Goal: Task Accomplishment & Management: Manage account settings

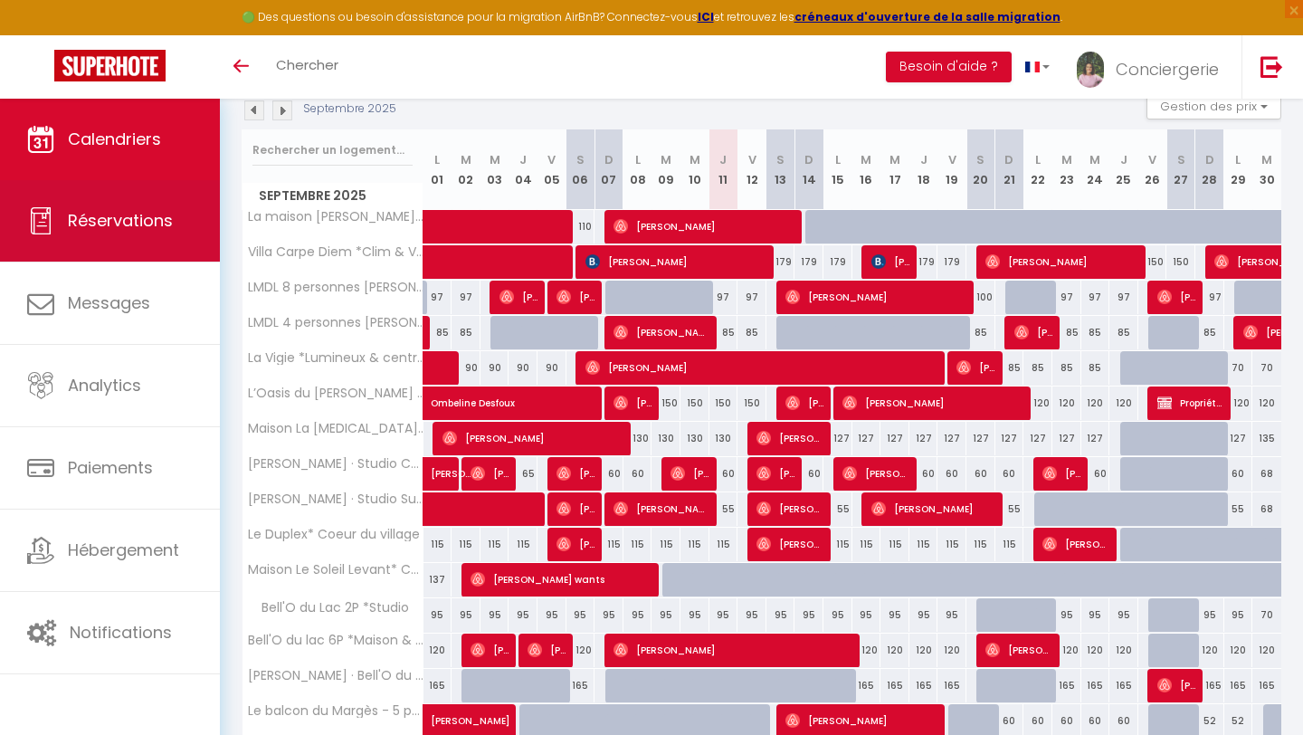
scroll to position [203, 0]
click at [132, 221] on span "Réservations" at bounding box center [120, 220] width 105 height 23
select select "not_cancelled"
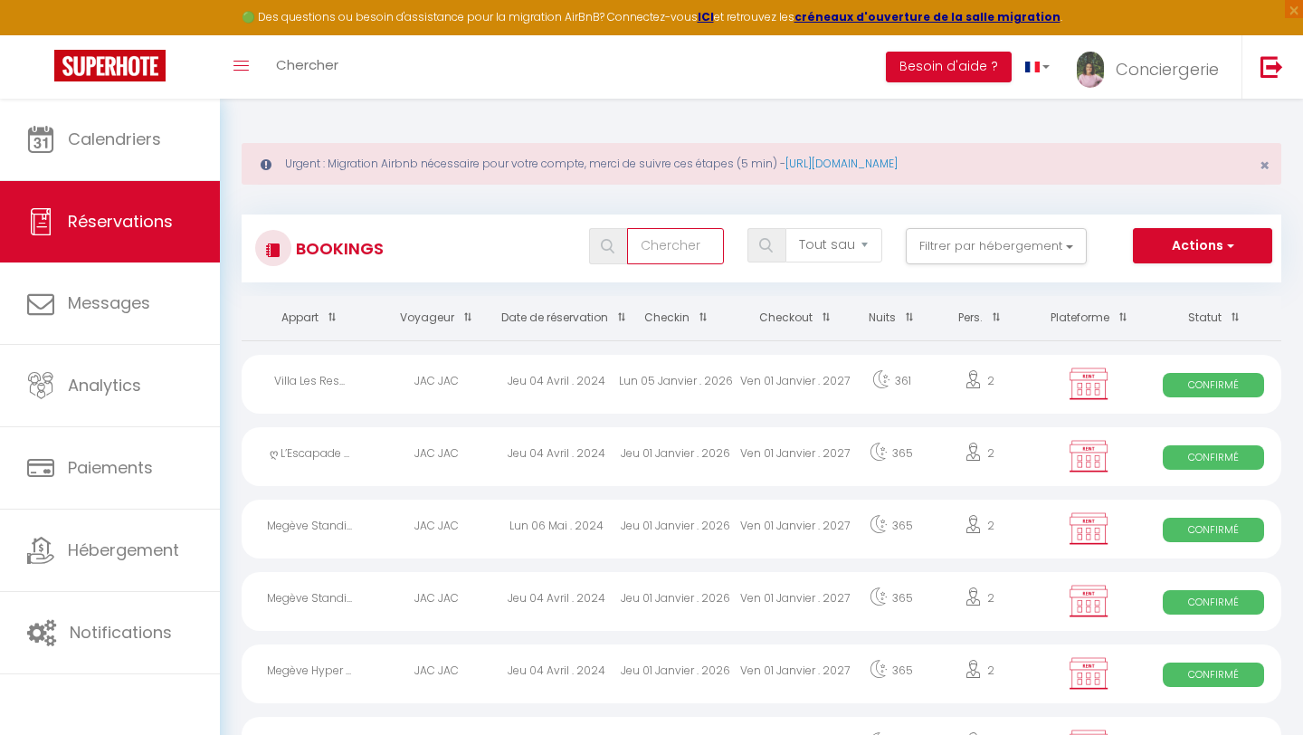
click at [673, 243] on input "text" at bounding box center [675, 246] width 97 height 36
type input "associ"
select select
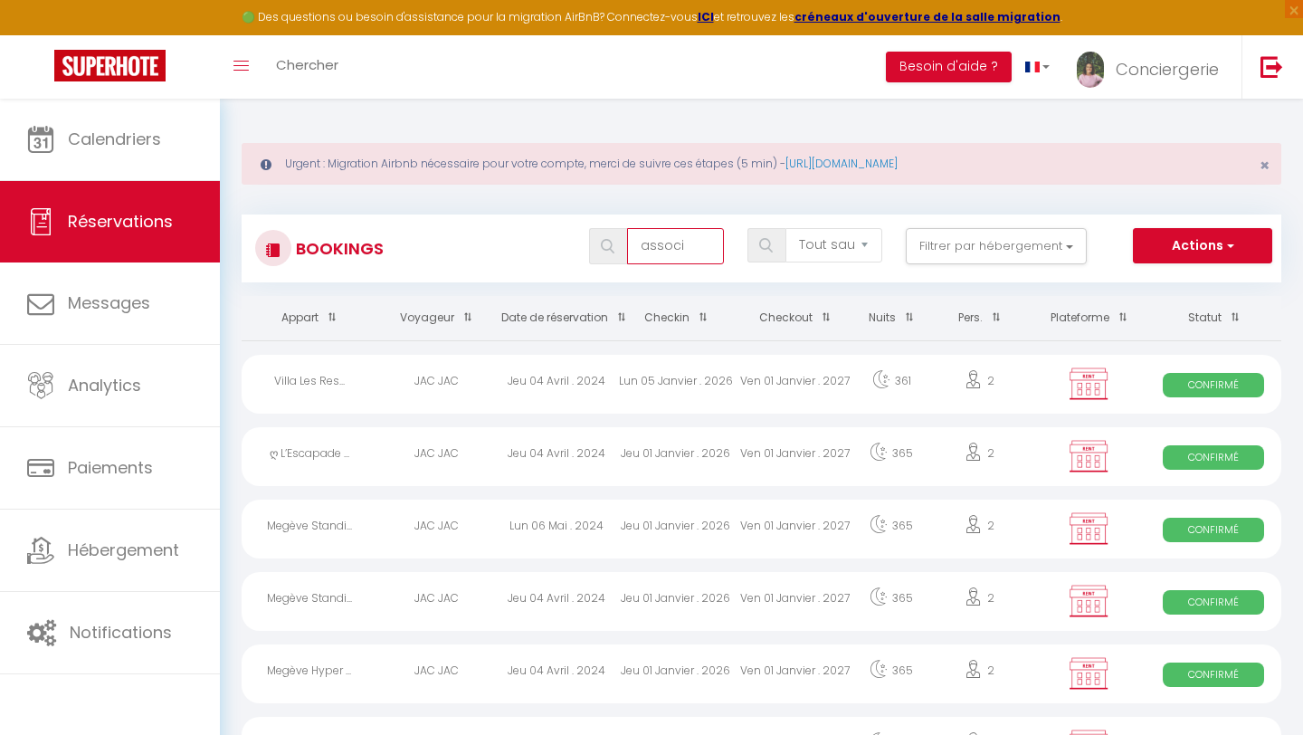
select select
type input "associa"
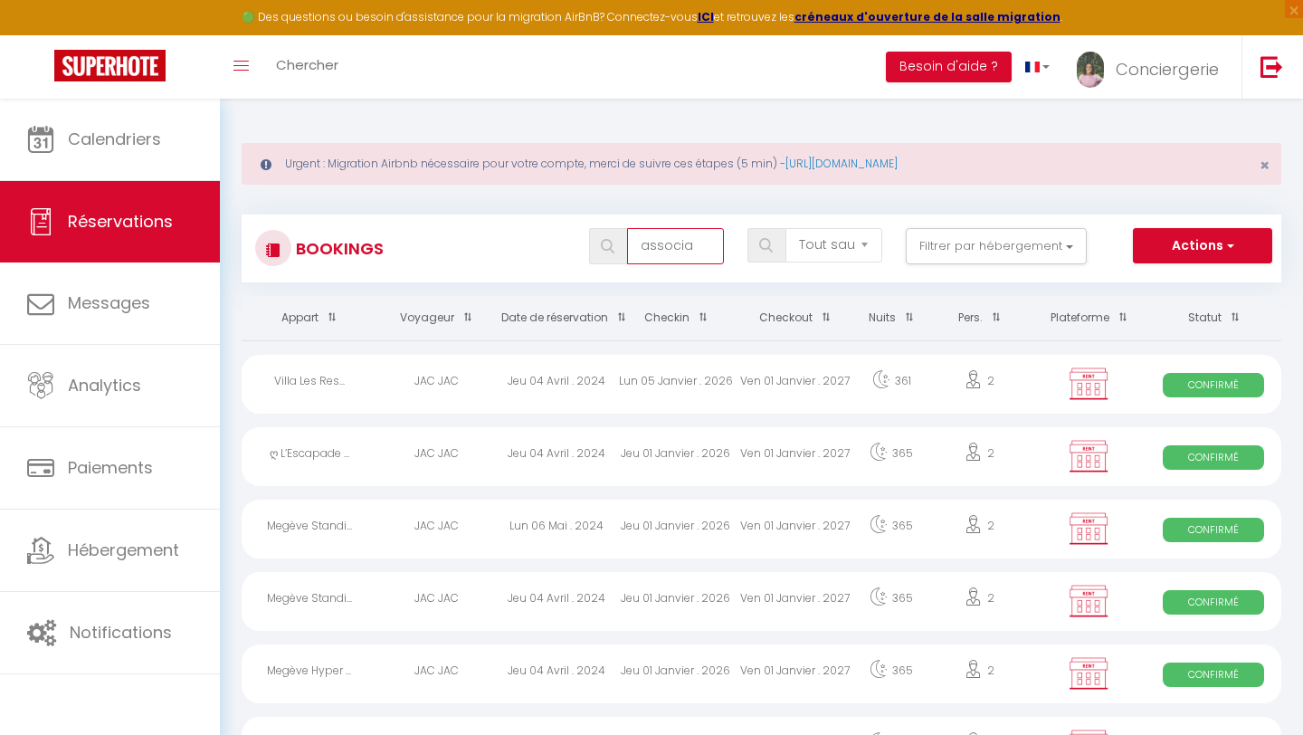
select select
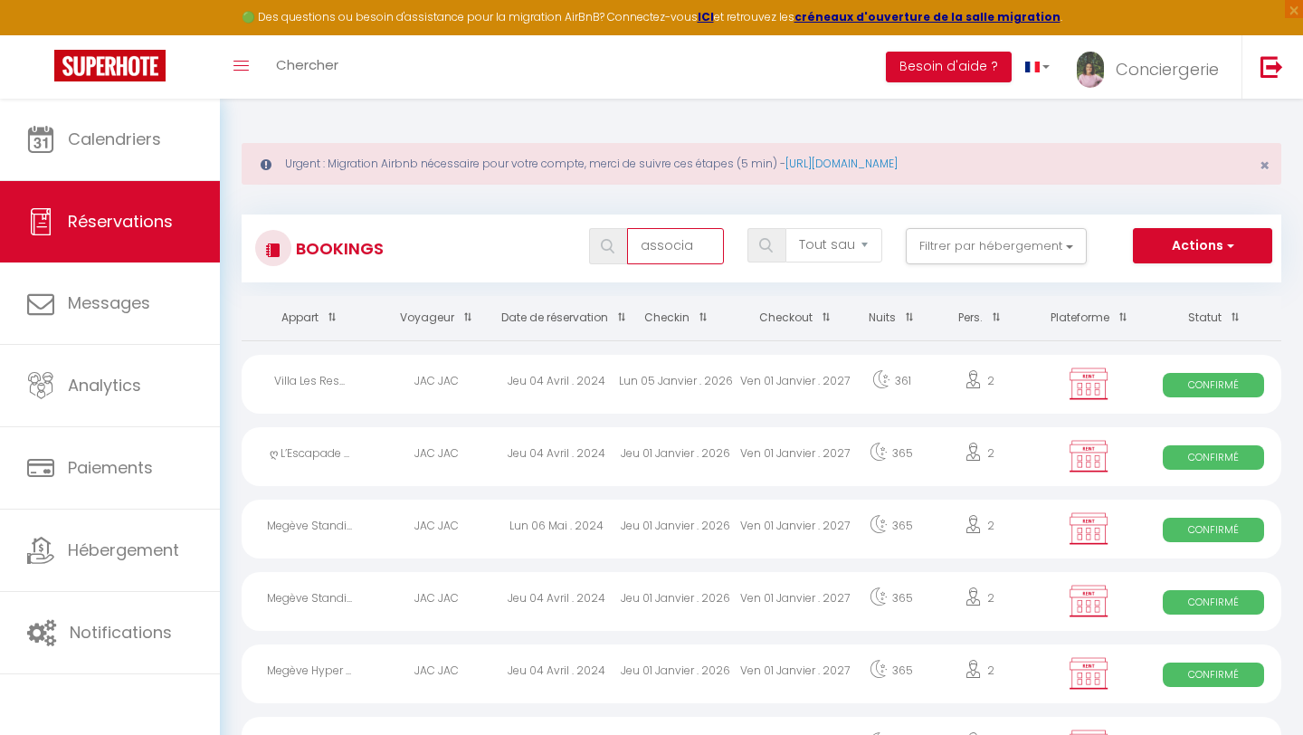
select select
type input "associat"
select select
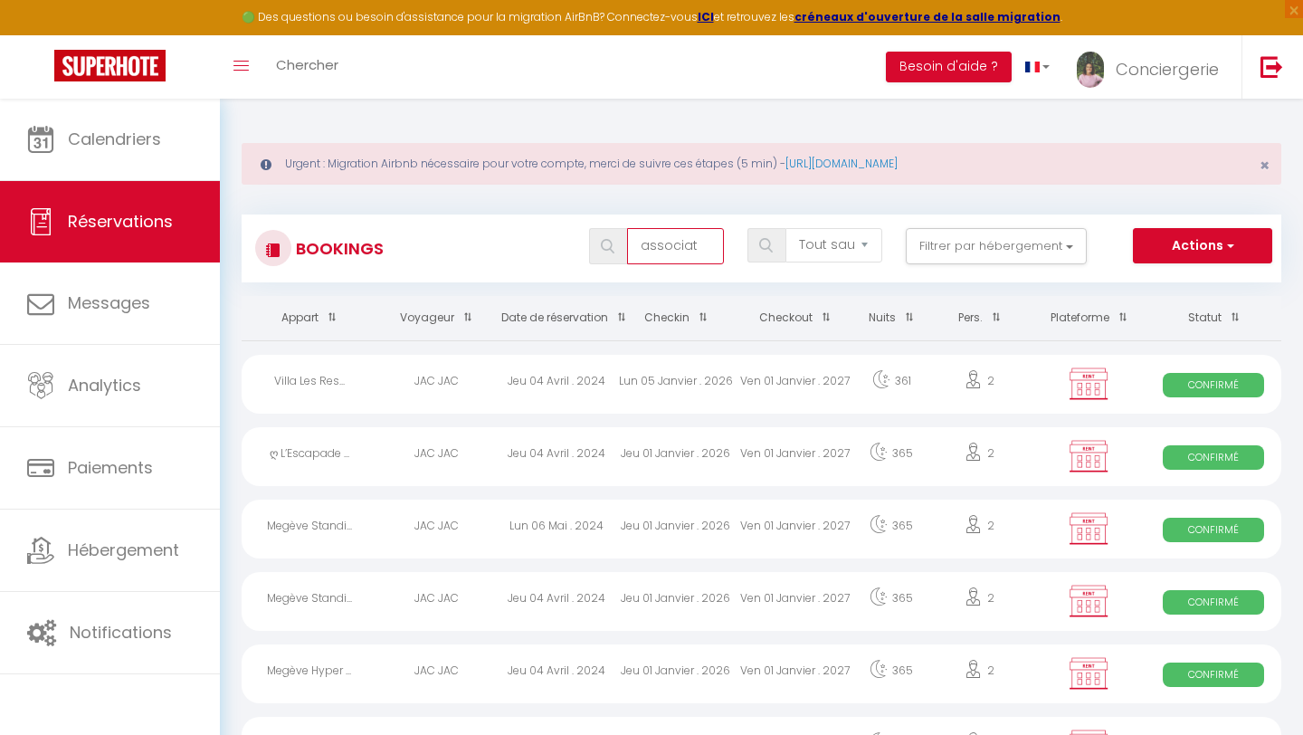
select select
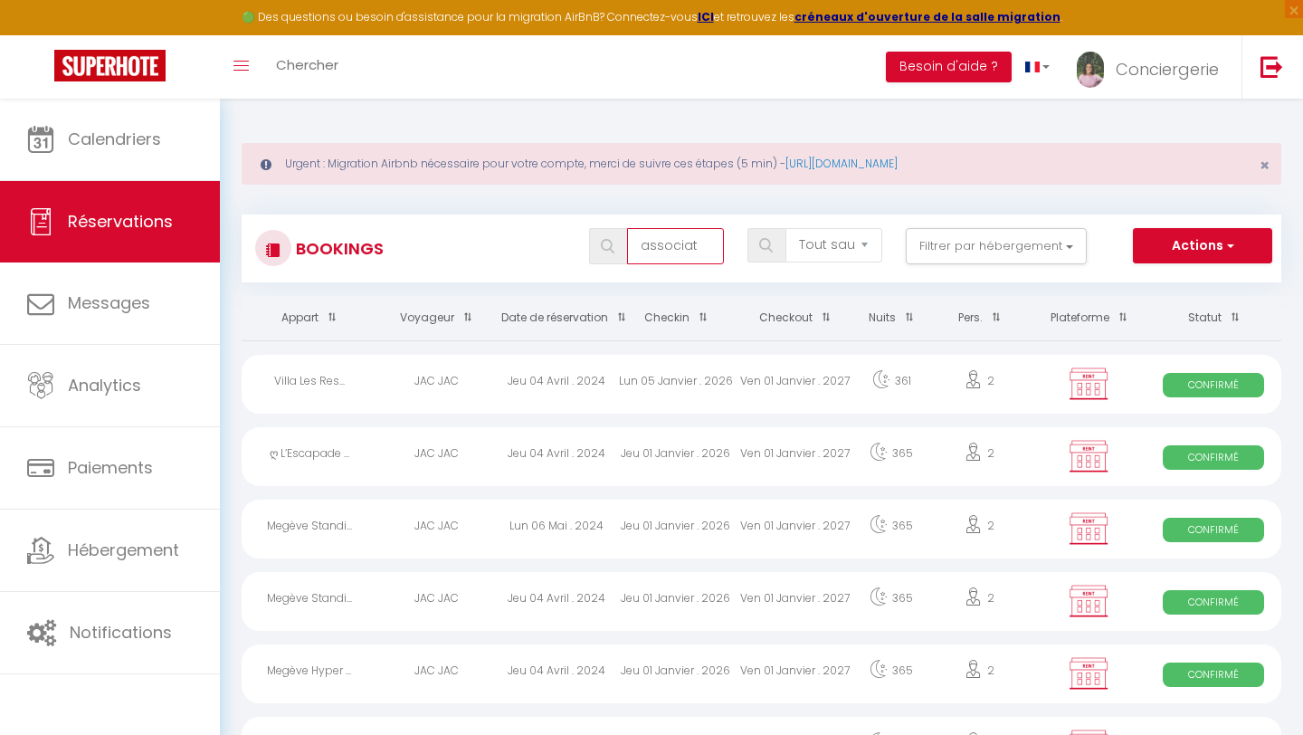
type input "associati"
select select
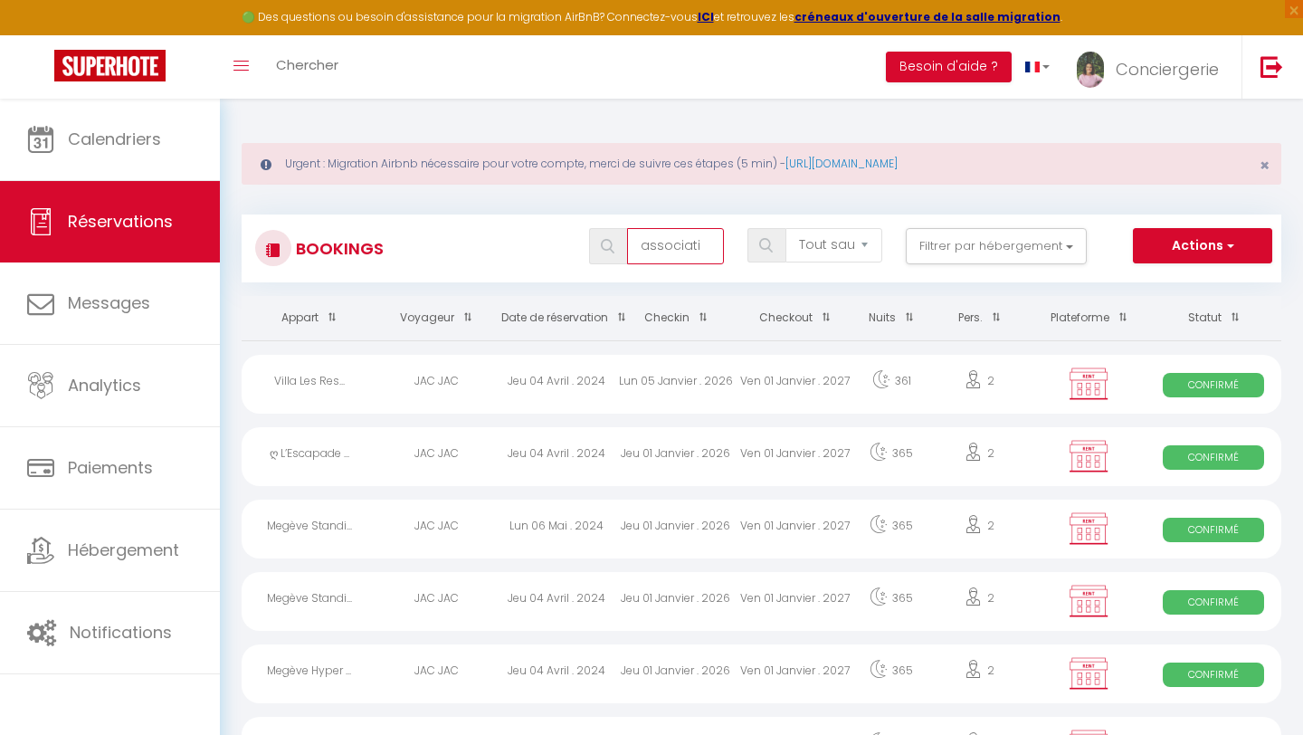
select select
type input "associatio"
select select
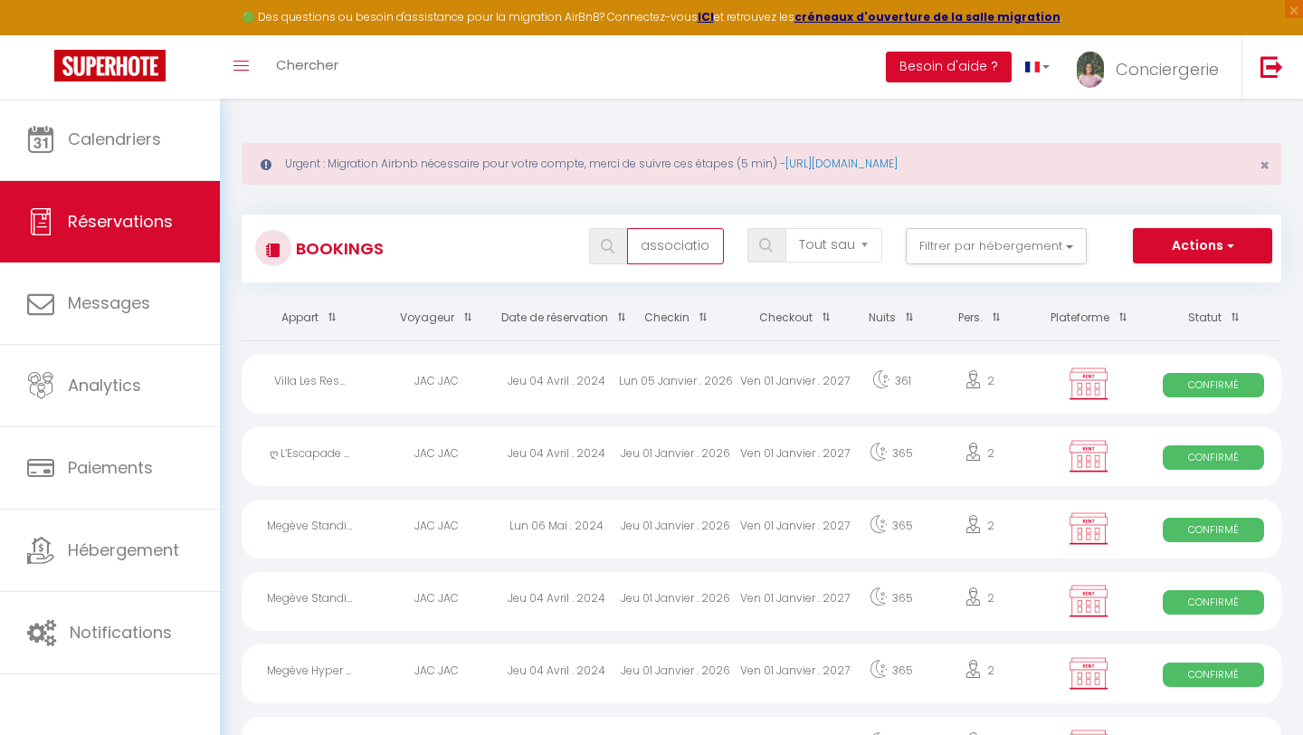
select select
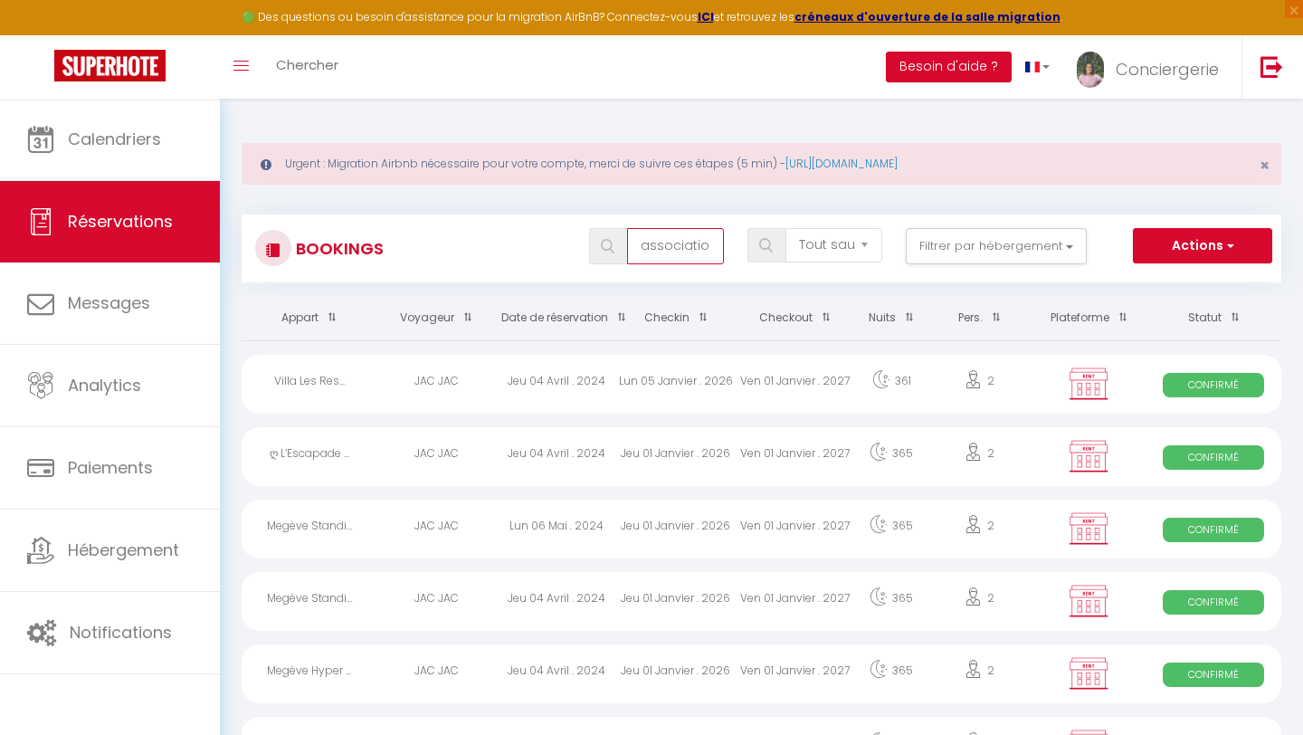
select select
type input "association"
select select
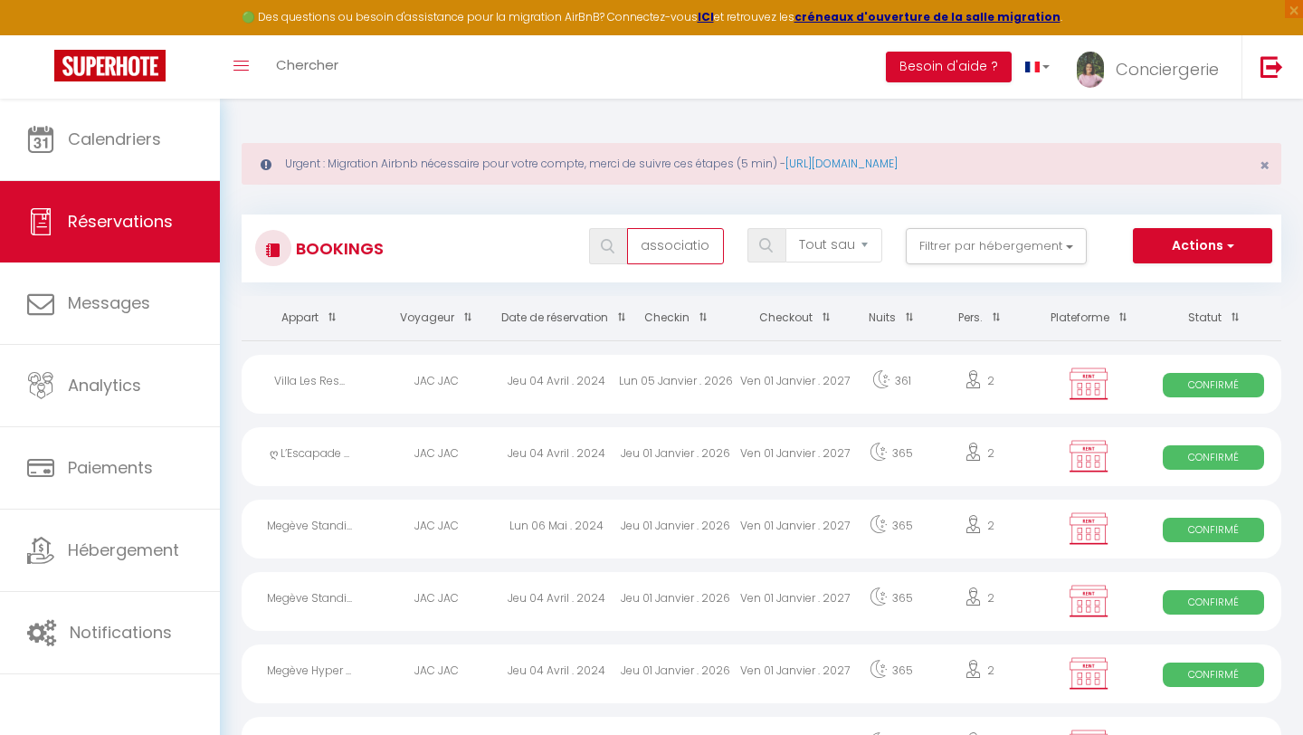
select select
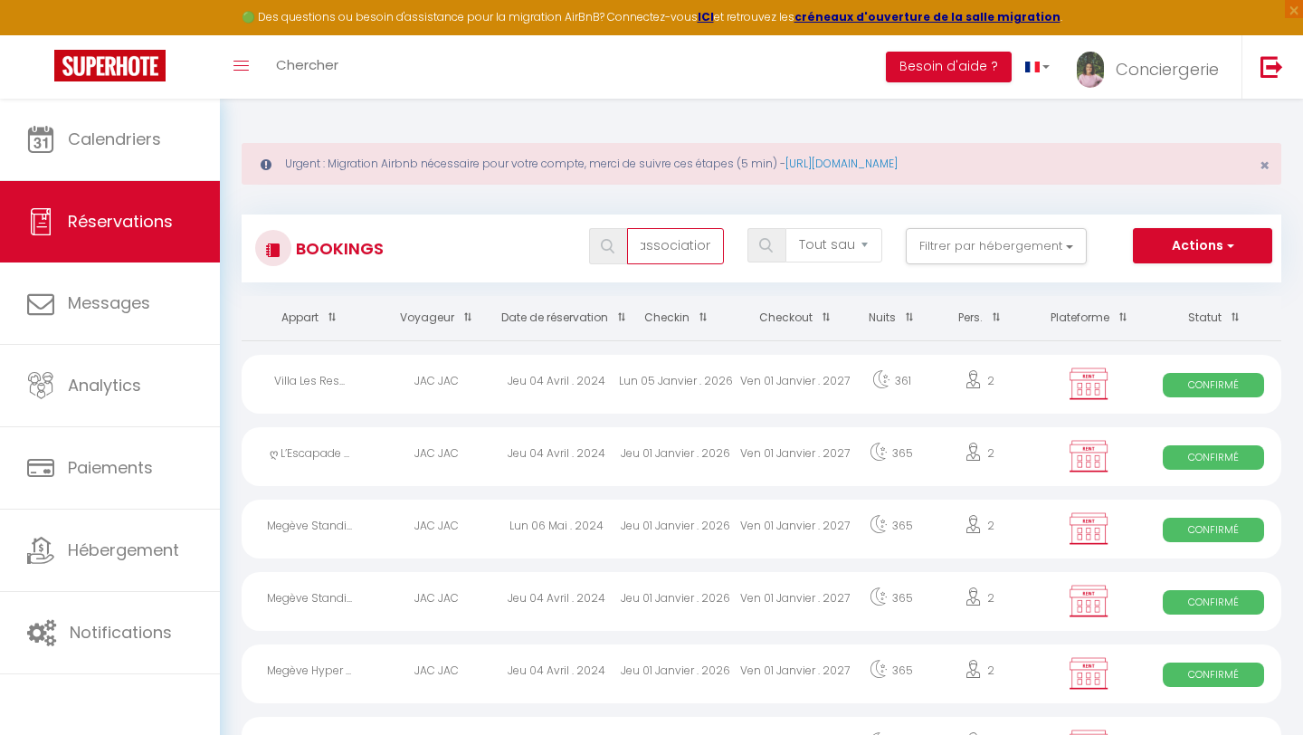
type input "association"
select select
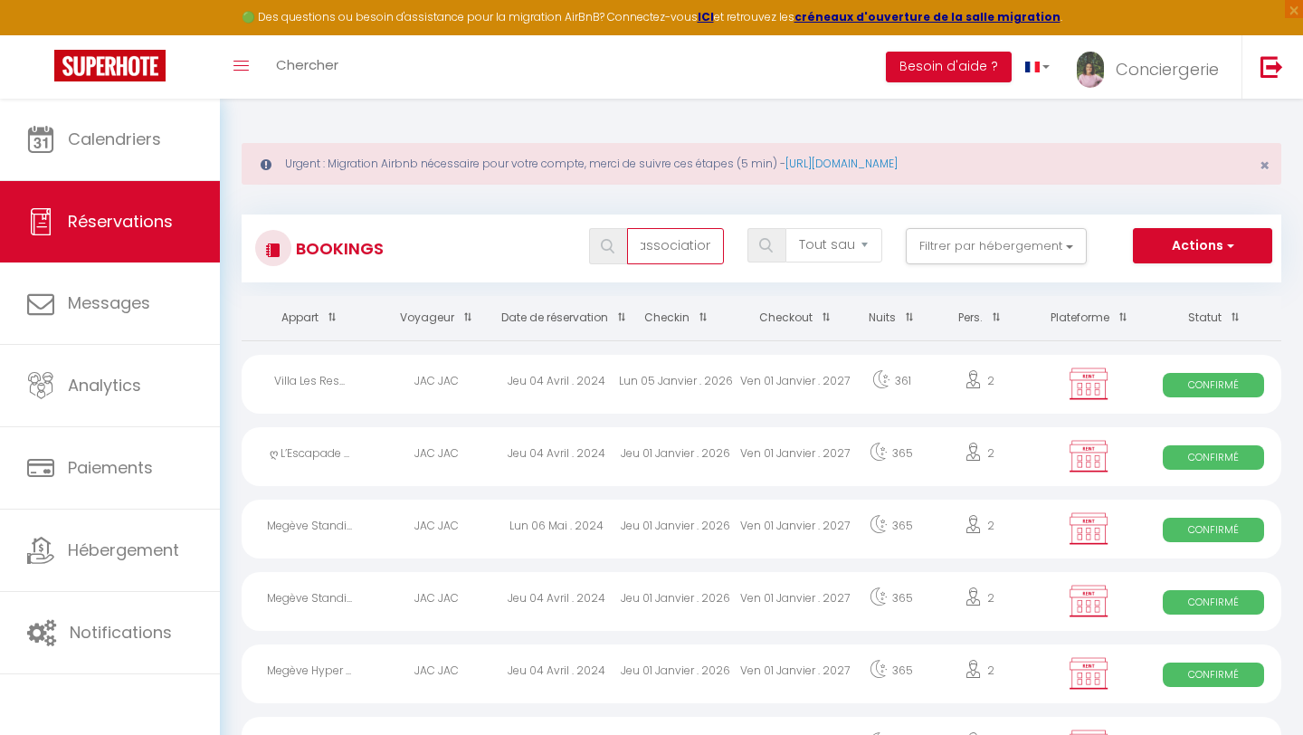
select select
type input "association"
select select
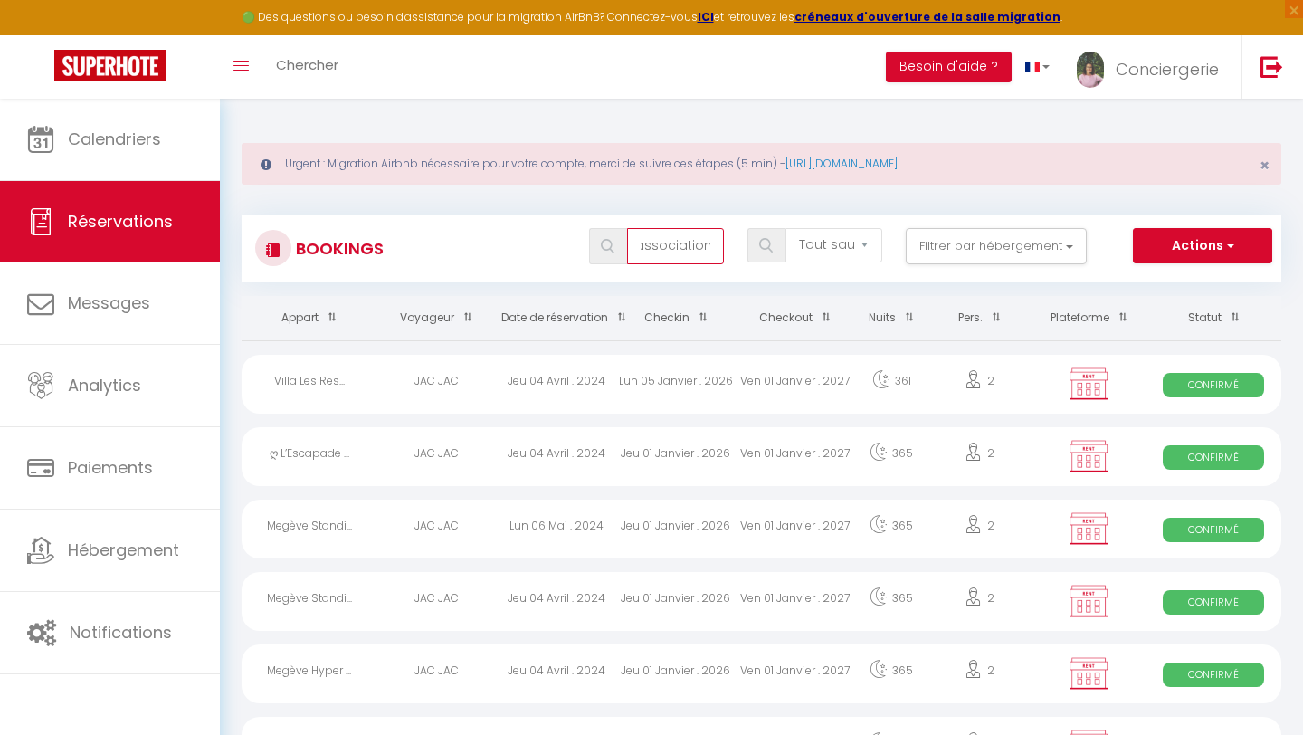
select select
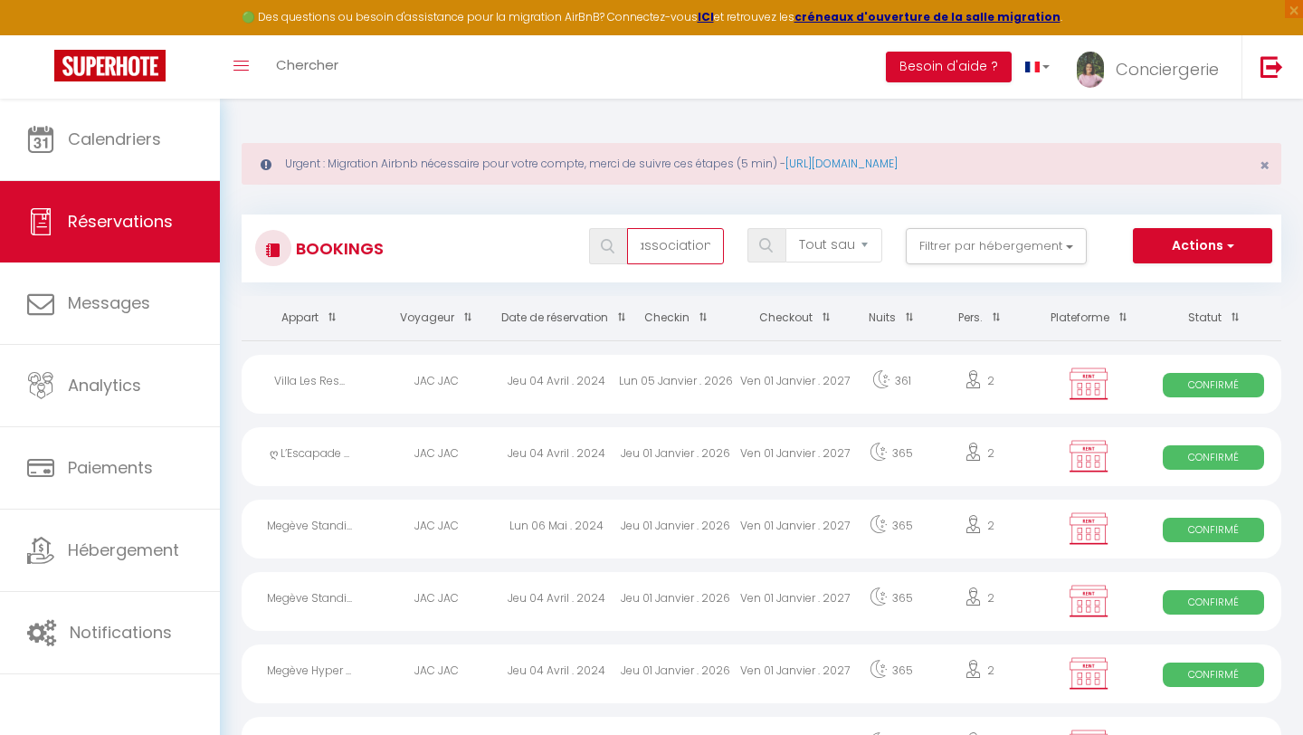
select select
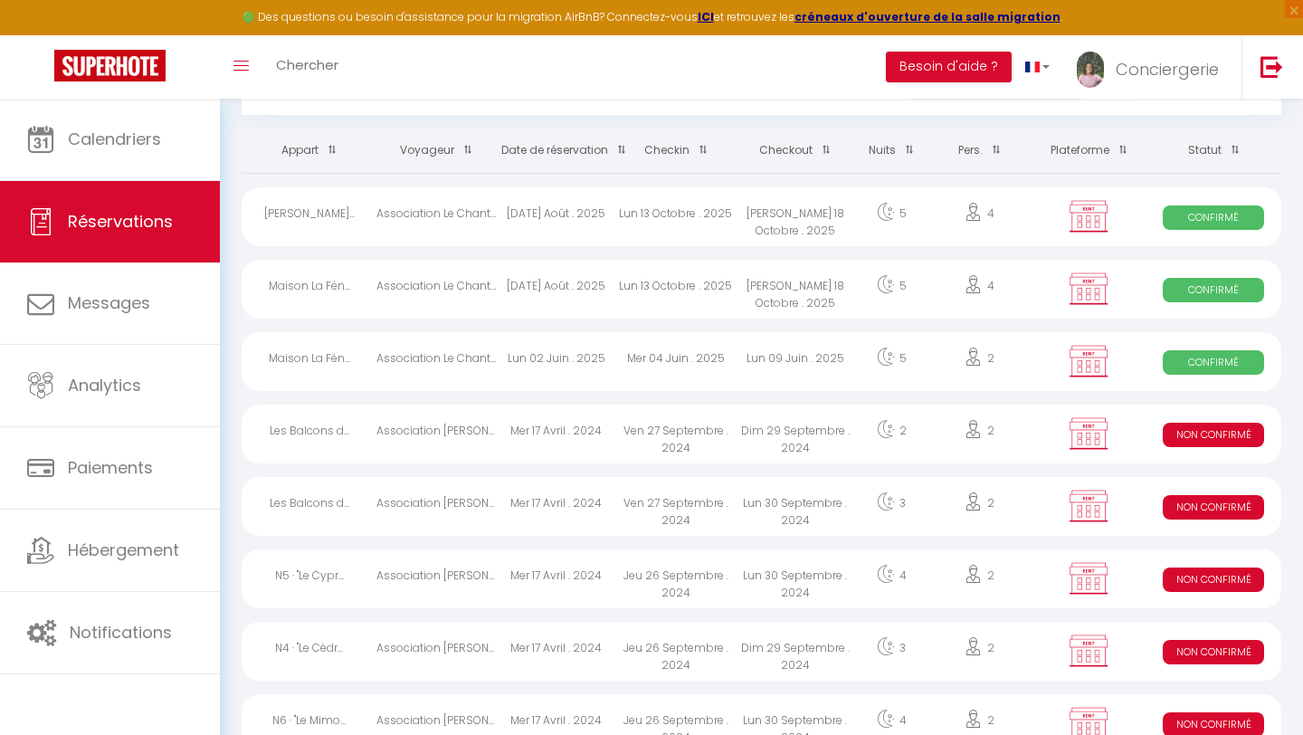
scroll to position [0, 0]
click at [638, 363] on div "Mer 04 Juin . 2025" at bounding box center [675, 361] width 119 height 59
select select "OK"
select select "KO"
select select "0"
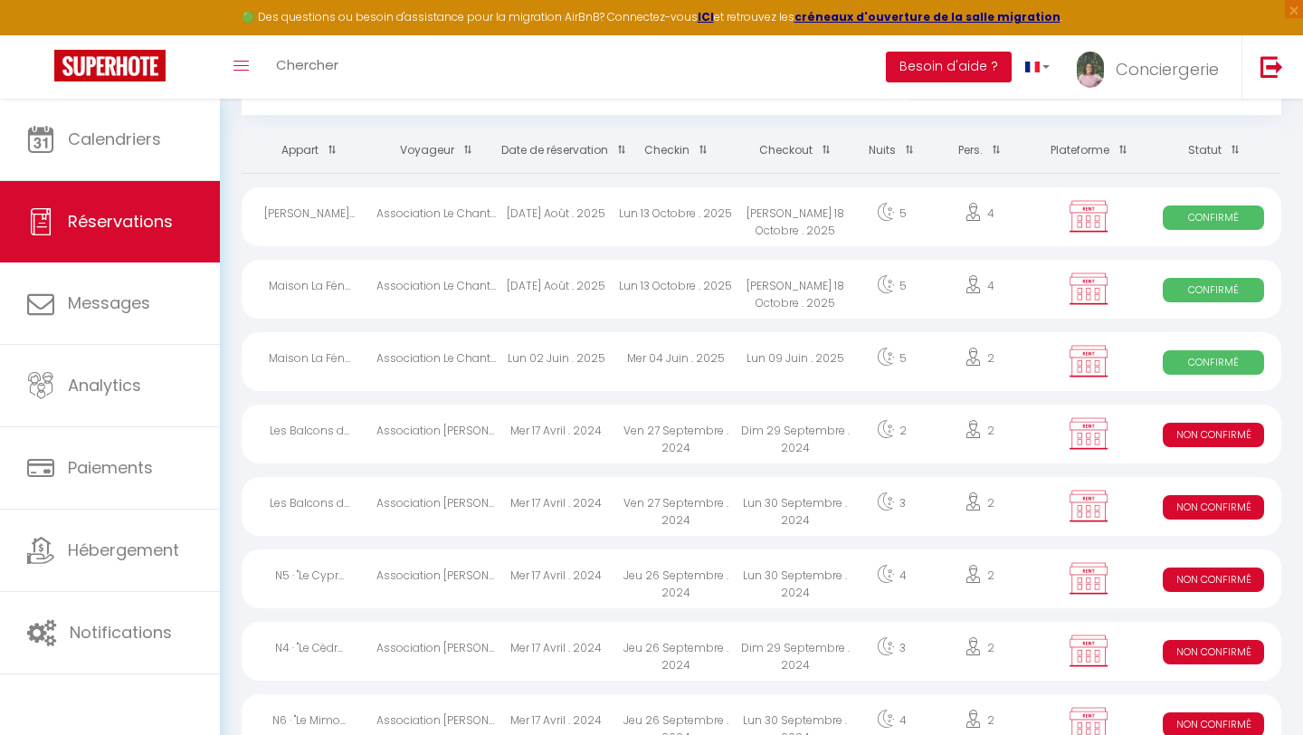
select select "0"
select select "1"
select select
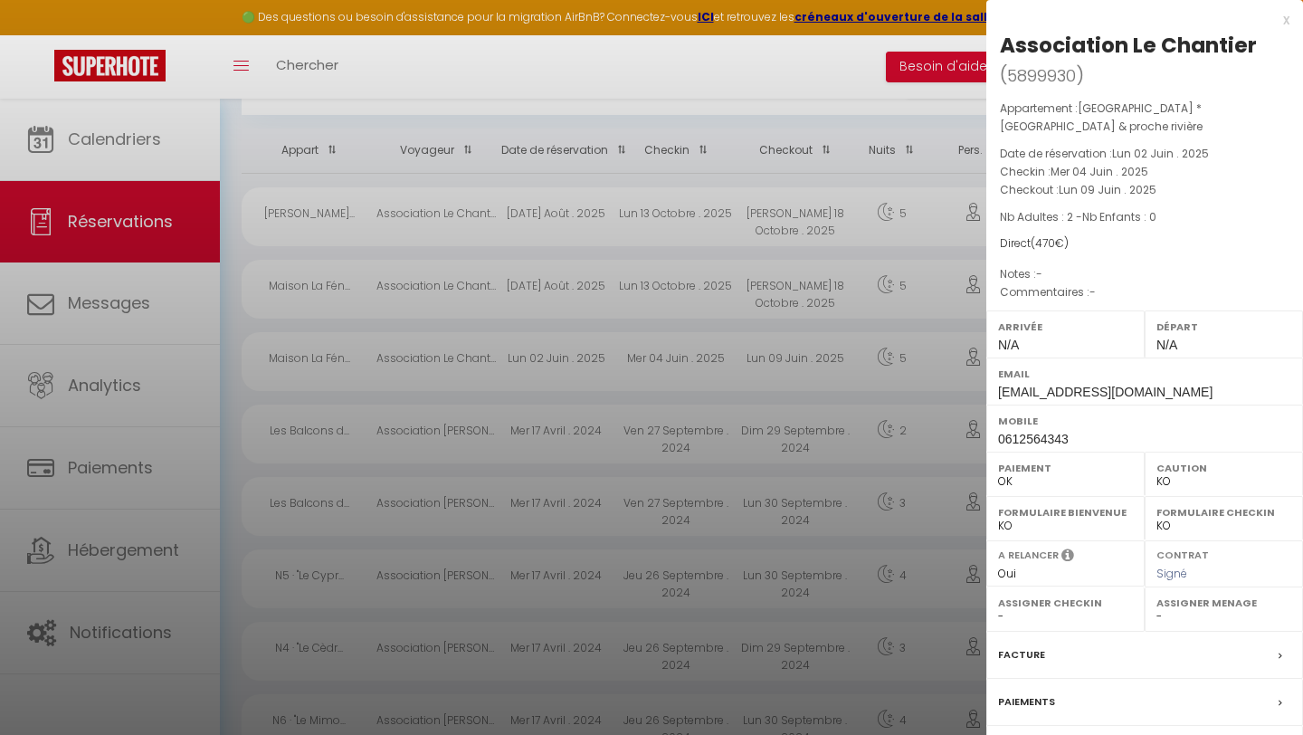
click at [1074, 658] on div "Facture" at bounding box center [1144, 654] width 317 height 47
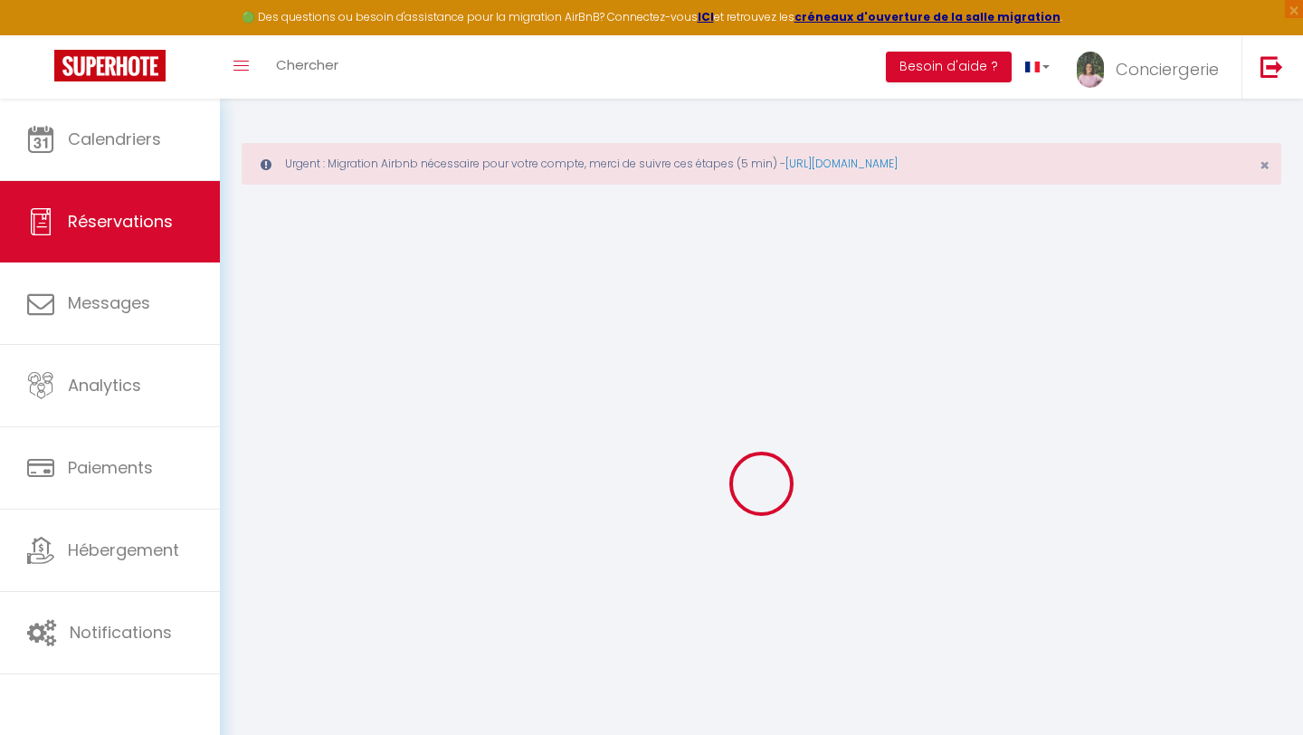
select select "cleaning"
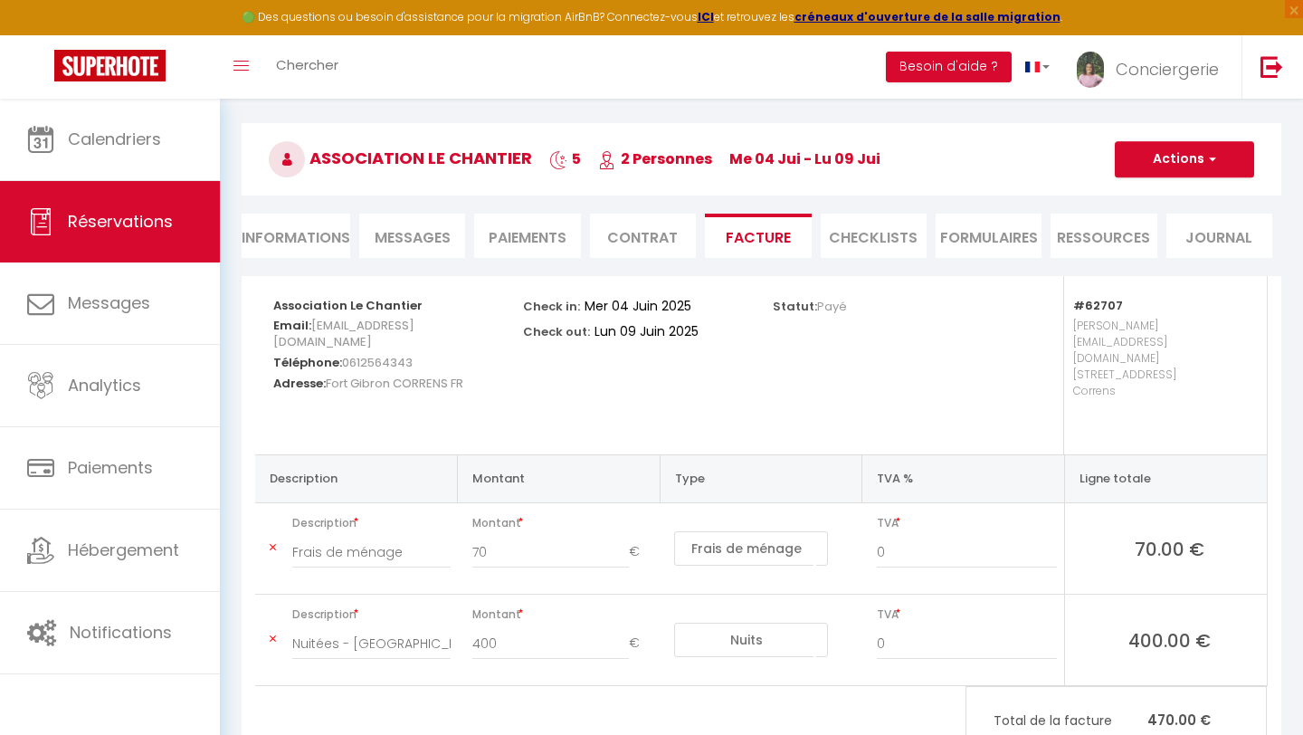
scroll to position [176, 0]
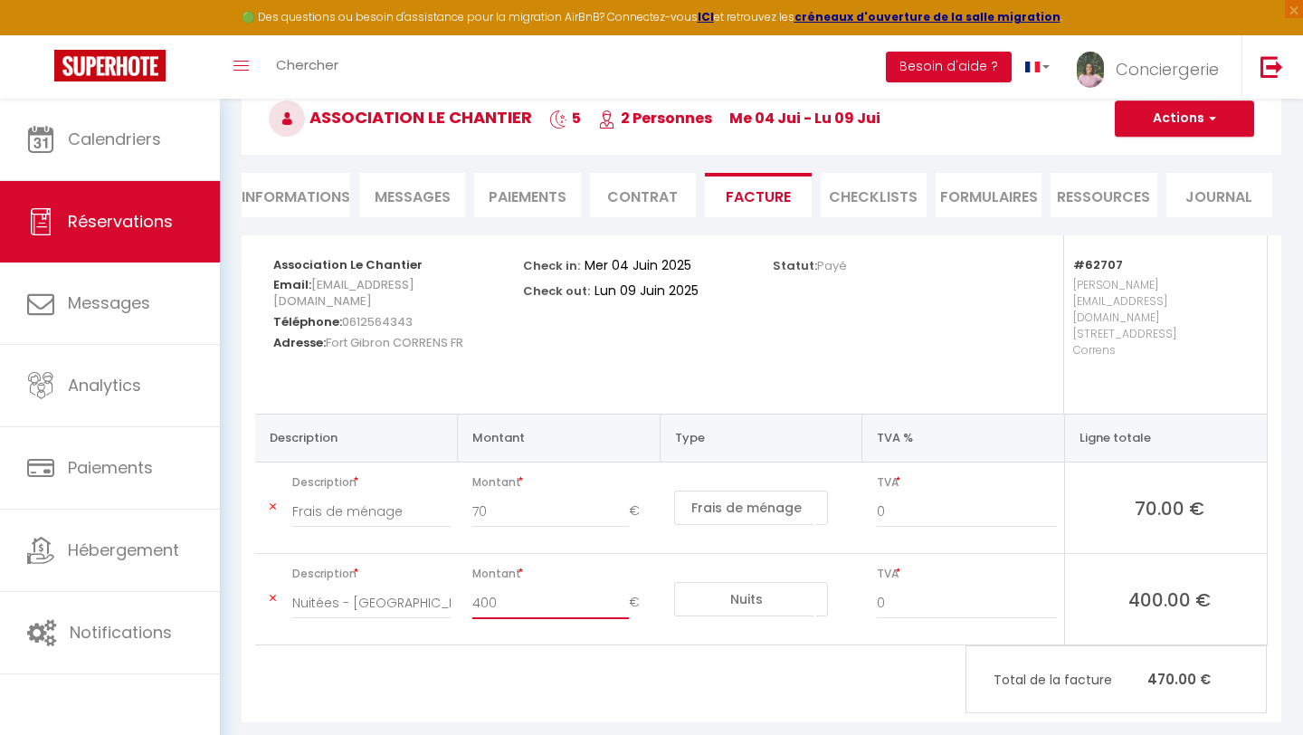
click at [540, 586] on input "400" at bounding box center [550, 602] width 157 height 33
type input "1"
type input "480"
click at [659, 676] on div "Association Le Chantier Email: [EMAIL_ADDRESS][DOMAIN_NAME] Téléphone: [PHONE_N…" at bounding box center [761, 478] width 1039 height 487
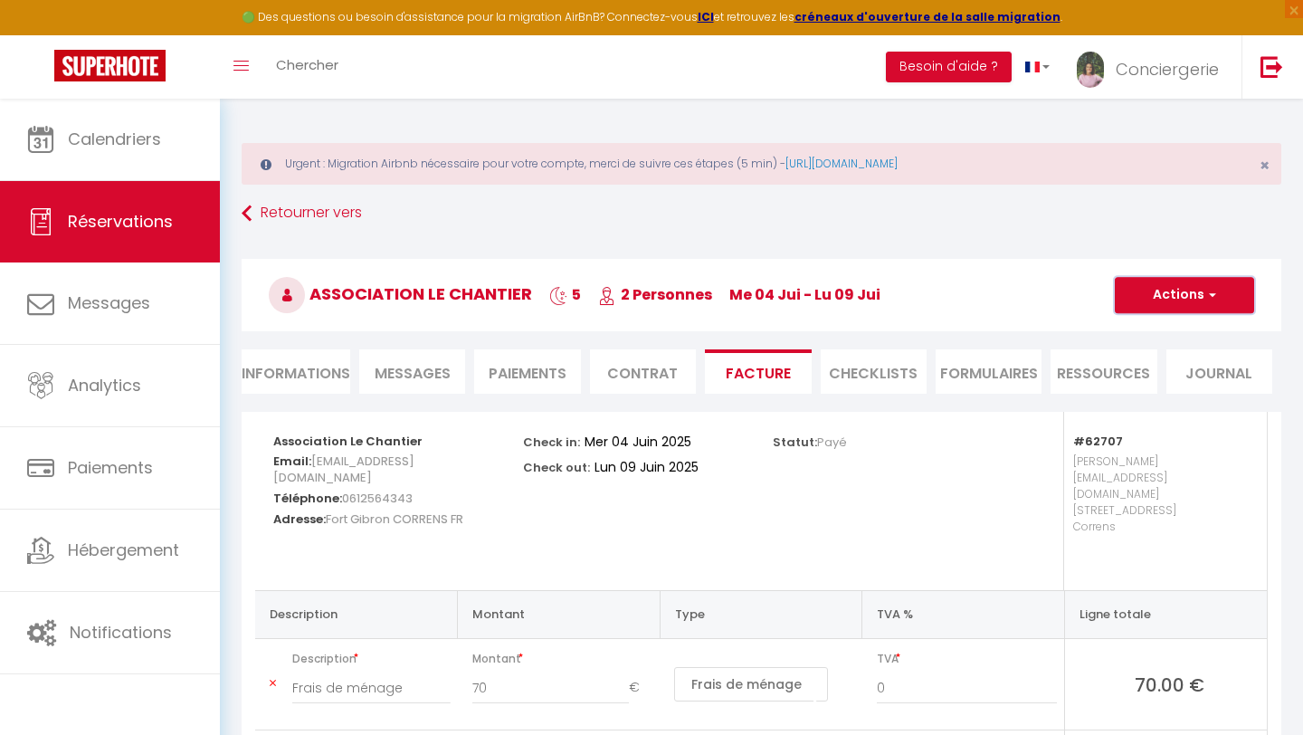
click at [1199, 299] on button "Actions" at bounding box center [1184, 295] width 139 height 36
click at [1150, 332] on link "Enregistrer" at bounding box center [1171, 335] width 152 height 24
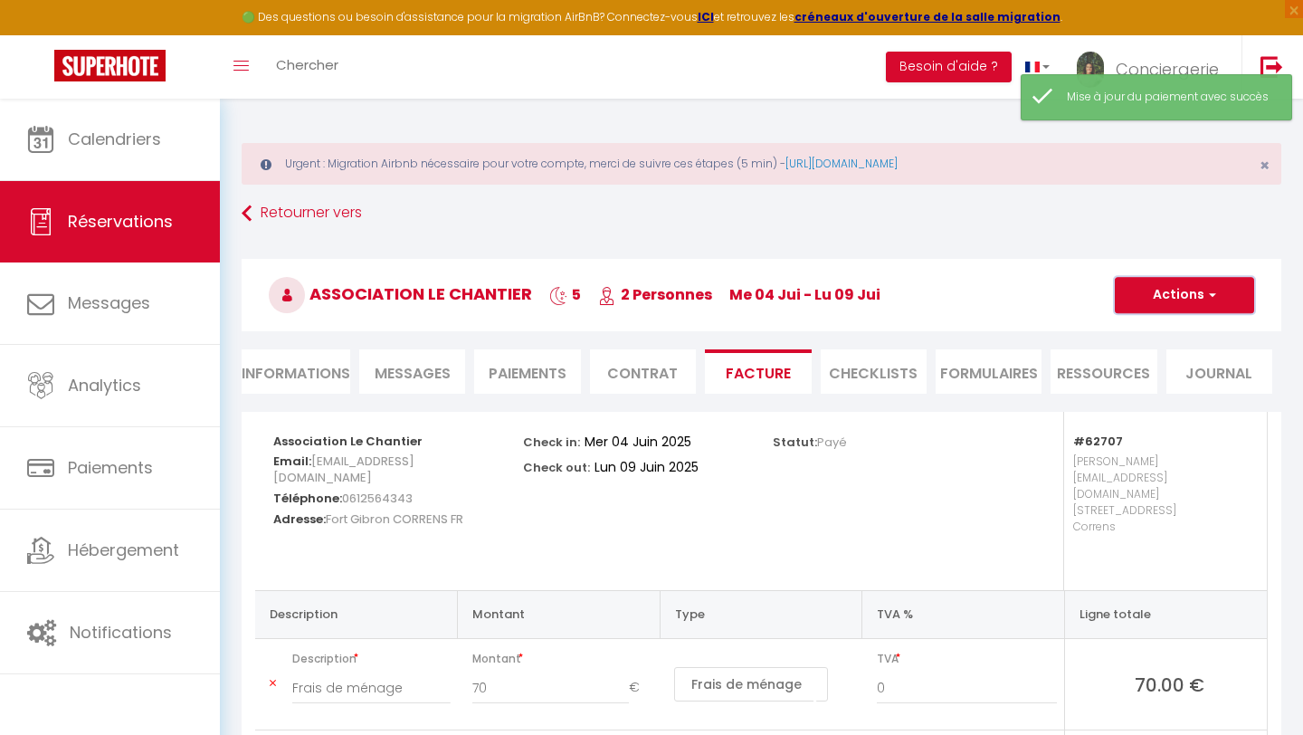
click at [1196, 290] on button "Actions" at bounding box center [1184, 295] width 139 height 36
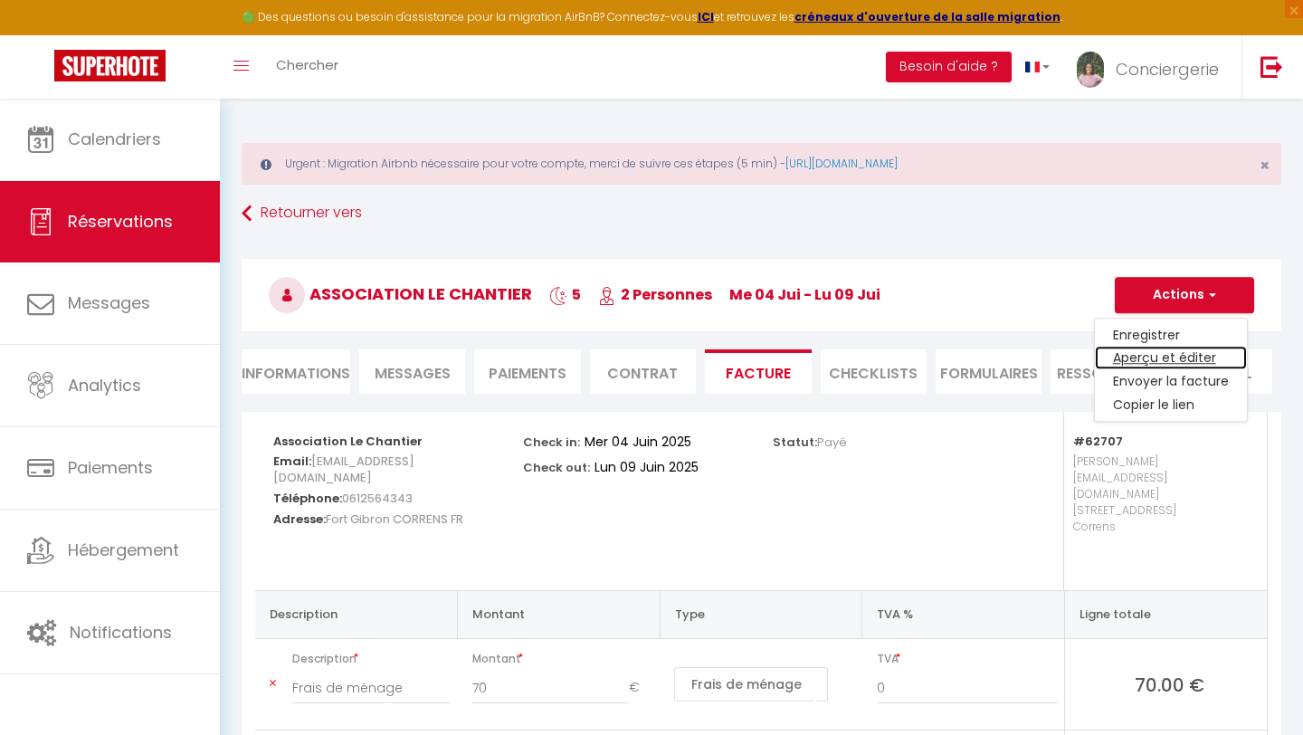
click at [1193, 356] on link "Aperçu et éditer" at bounding box center [1171, 358] width 152 height 24
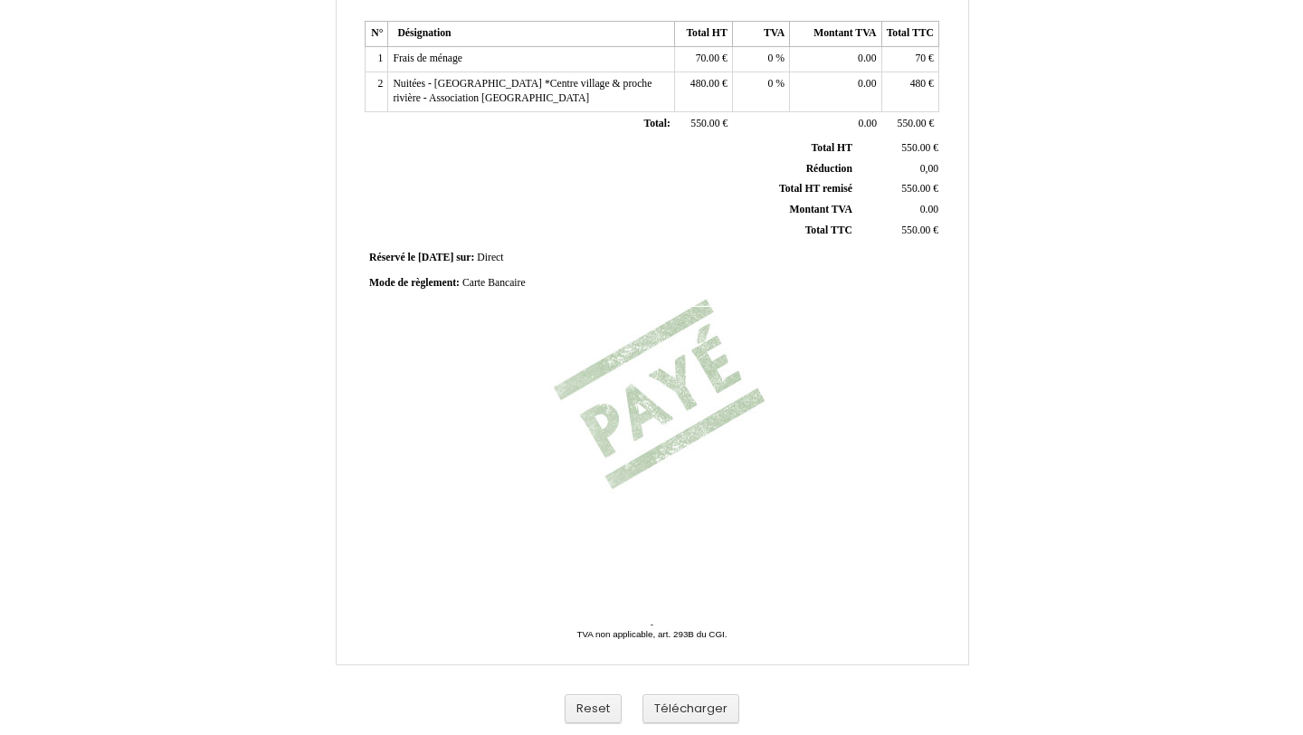
scroll to position [357, 0]
click at [677, 711] on button "Télécharger" at bounding box center [690, 709] width 97 height 30
